Goal: Communication & Community: Participate in discussion

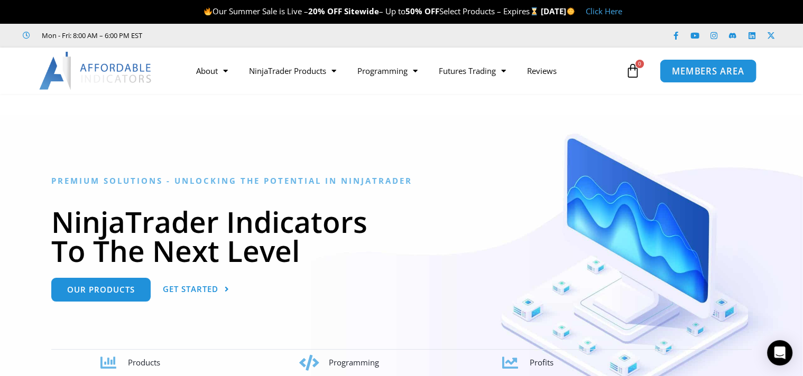
click at [722, 73] on span "MEMBERS AREA" at bounding box center [708, 71] width 72 height 9
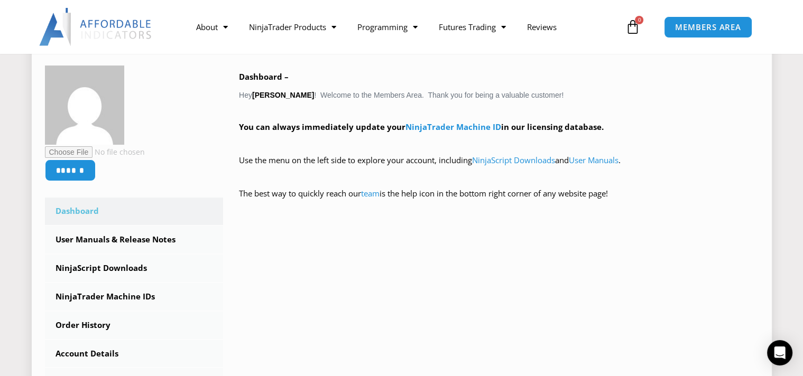
scroll to position [114, 0]
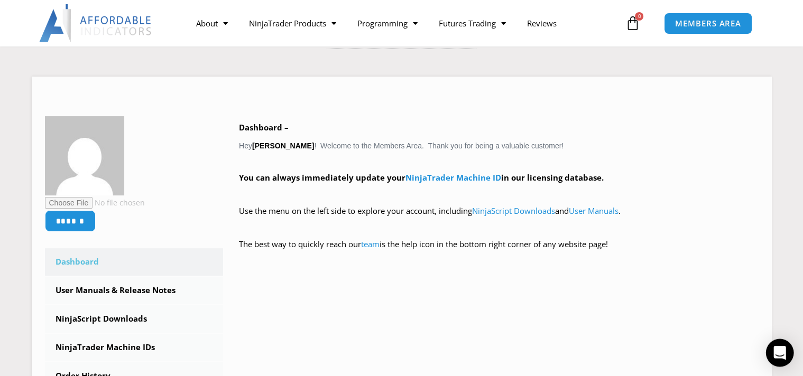
click at [781, 349] on icon "Open Intercom Messenger" at bounding box center [779, 353] width 12 height 14
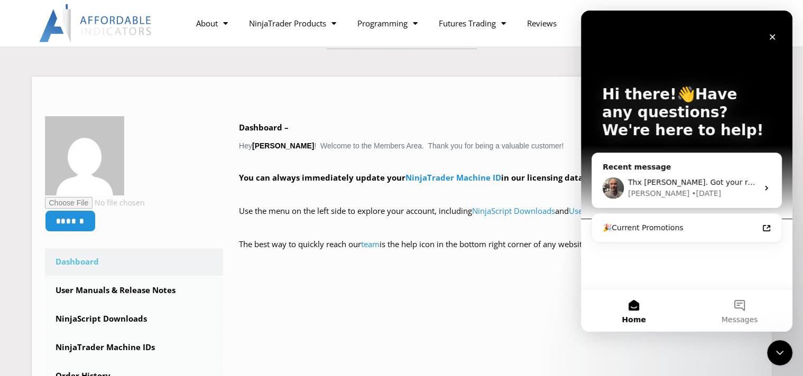
scroll to position [0, 0]
click at [742, 305] on button "Messages" at bounding box center [740, 311] width 106 height 42
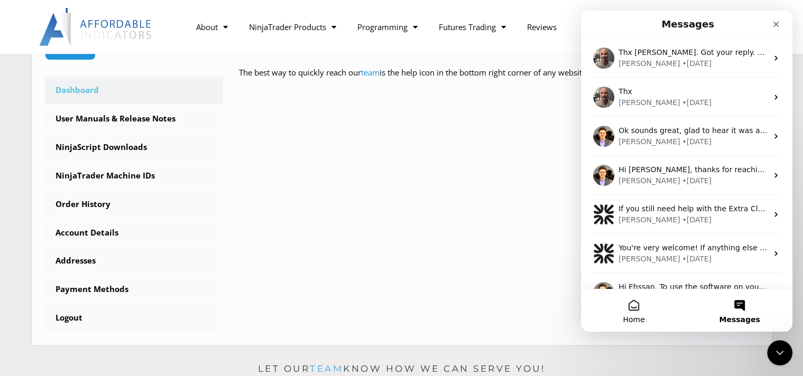
scroll to position [285, 0]
click at [741, 301] on button "Messages" at bounding box center [740, 311] width 106 height 42
click at [776, 25] on icon "Close" at bounding box center [776, 25] width 6 height 6
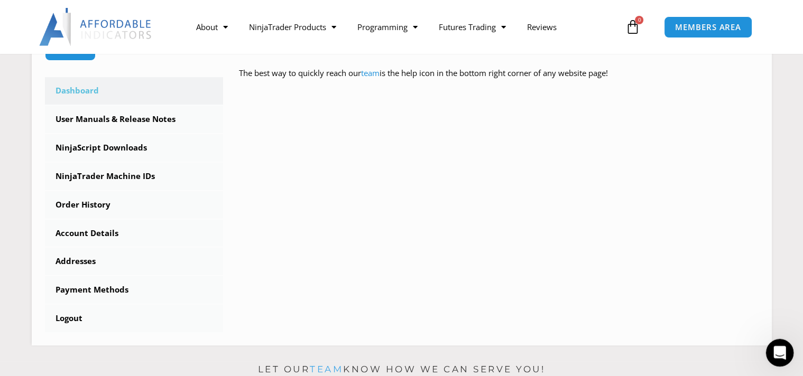
scroll to position [0, 0]
click at [771, 342] on div "Open Intercom Messenger" at bounding box center [778, 351] width 35 height 35
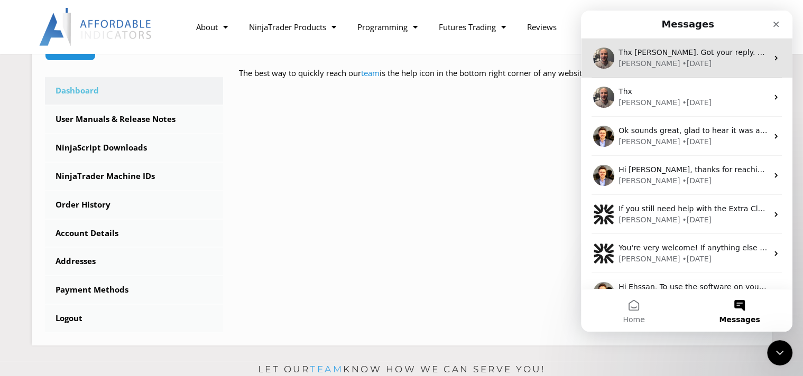
click at [627, 51] on span "Thx [PERSON_NAME]. Got your reply. Look forward to the updated buttons. Sent fr…" at bounding box center [816, 52] width 397 height 8
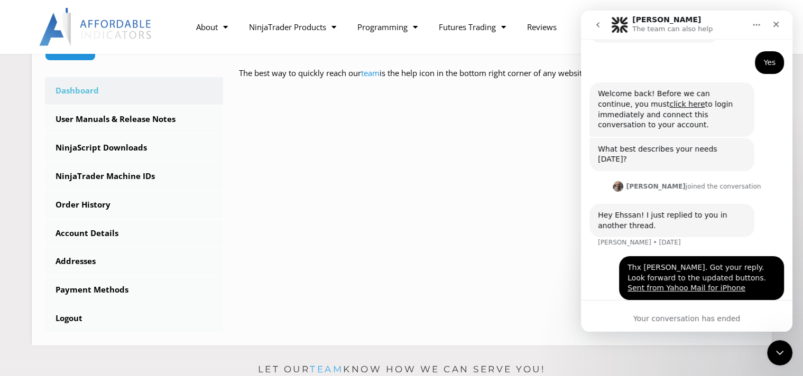
scroll to position [127, 0]
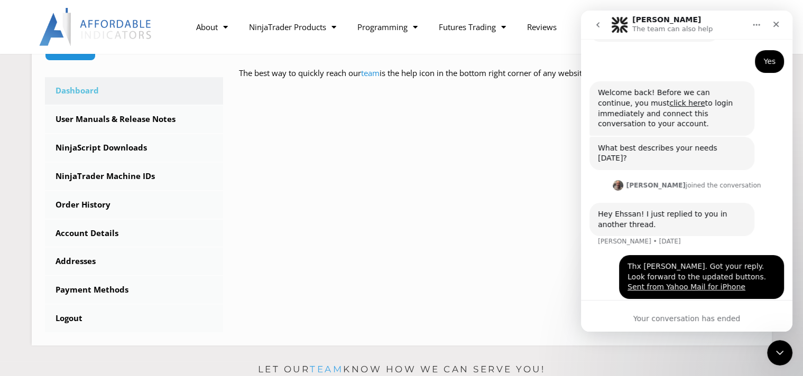
click at [657, 317] on div "Your conversation has ended" at bounding box center [686, 318] width 211 height 11
drag, startPoint x: 775, startPoint y: 22, endPoint x: 1346, endPoint y: 47, distance: 571.3
click at [775, 22] on icon "Close" at bounding box center [776, 24] width 8 height 8
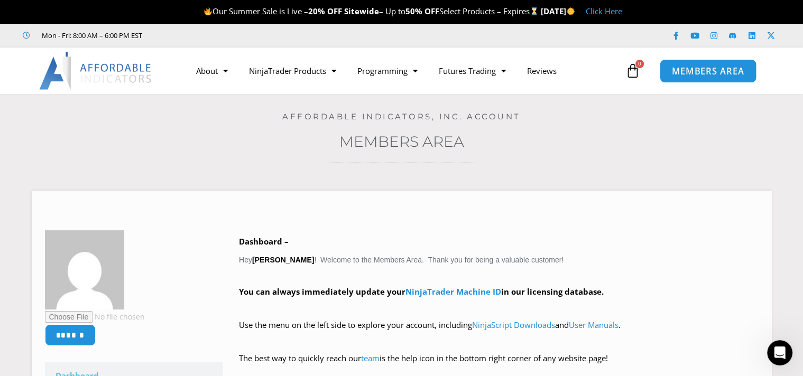
scroll to position [0, 0]
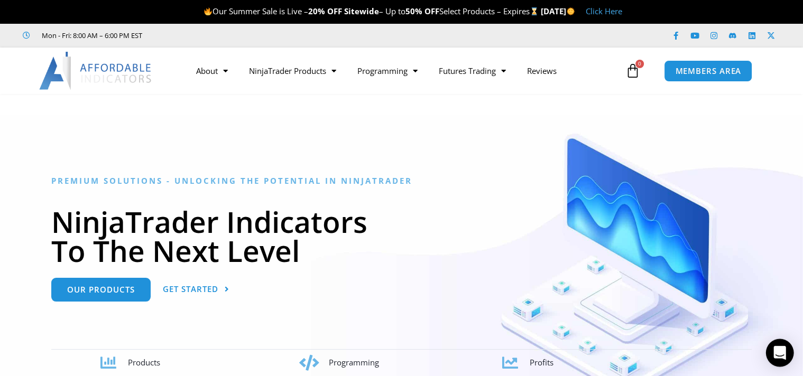
click at [773, 356] on div "Open Intercom Messenger" at bounding box center [780, 353] width 28 height 28
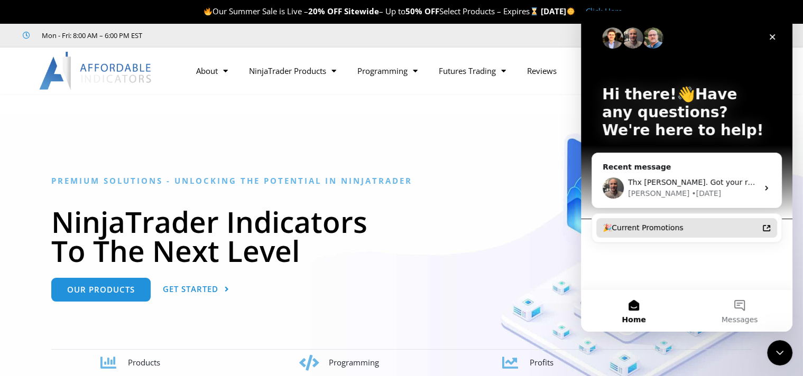
click at [656, 225] on div "🎉Current Promotions" at bounding box center [680, 228] width 155 height 11
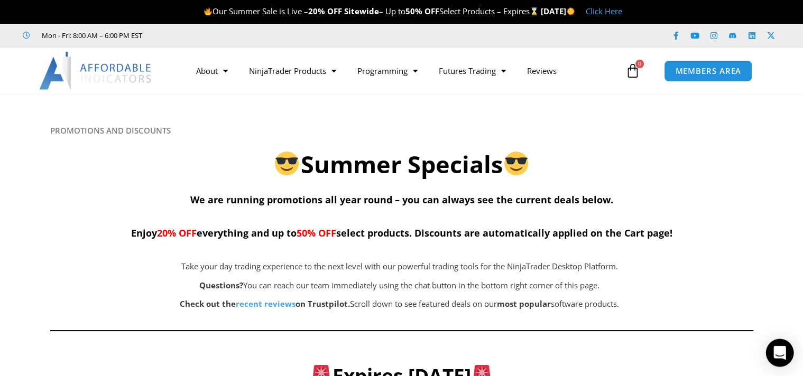
click at [782, 351] on icon "Open Intercom Messenger" at bounding box center [779, 353] width 12 height 14
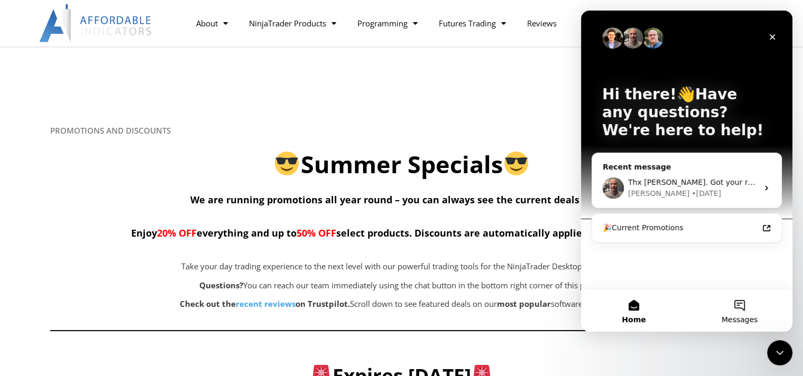
scroll to position [228, 0]
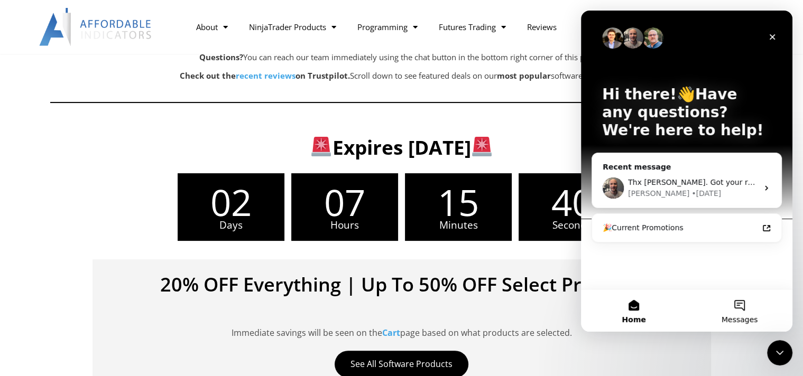
click at [742, 308] on button "Messages" at bounding box center [740, 311] width 106 height 42
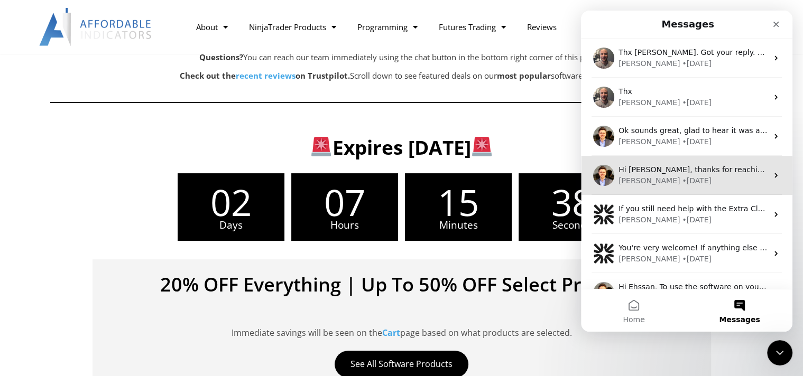
scroll to position [23, 0]
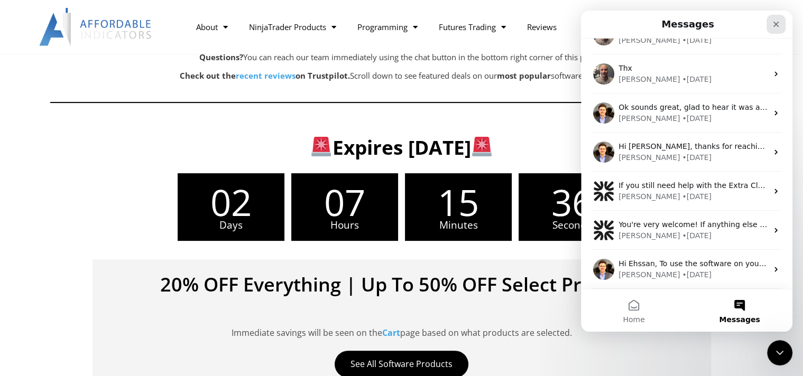
click at [777, 23] on icon "Close" at bounding box center [776, 25] width 6 height 6
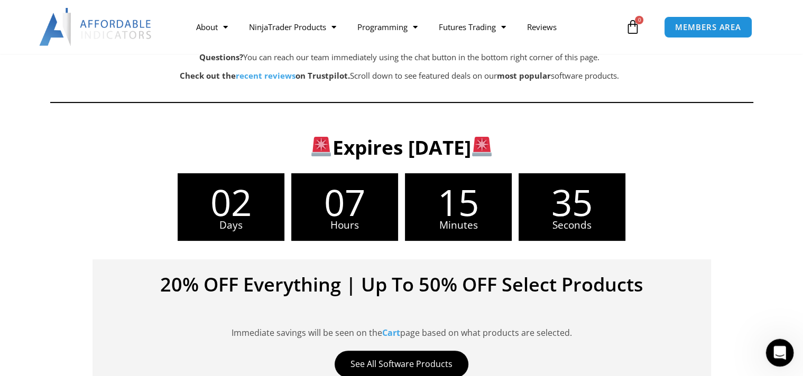
click at [783, 347] on div "Open Intercom Messenger" at bounding box center [778, 351] width 35 height 35
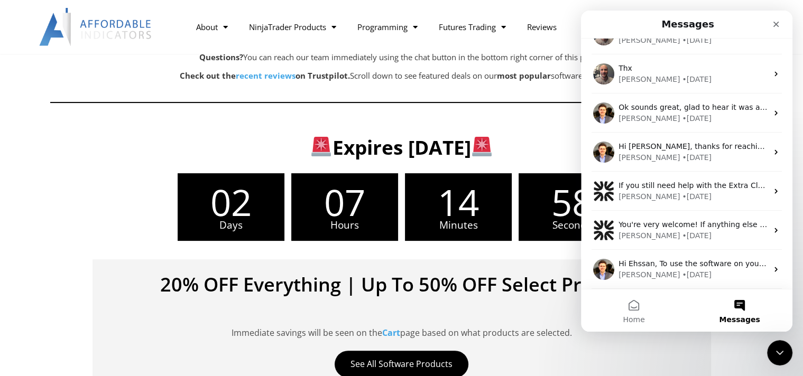
click at [739, 301] on button "Messages" at bounding box center [740, 311] width 106 height 42
